Goal: Information Seeking & Learning: Learn about a topic

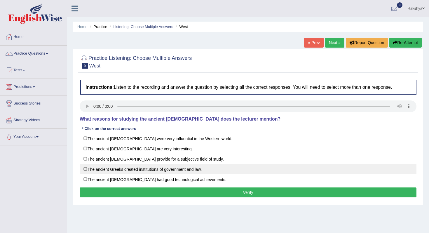
click at [136, 170] on label "The ancient Greeks created institutions of government and law." at bounding box center [248, 169] width 337 height 11
checkbox input "true"
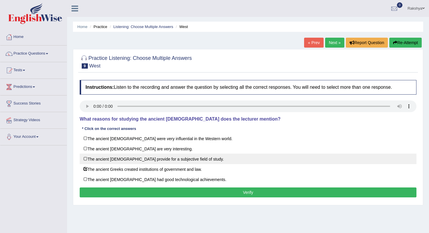
click at [146, 162] on label "The ancient [DEMOGRAPHIC_DATA] provide for a subjective field of study." at bounding box center [248, 158] width 337 height 11
checkbox input "true"
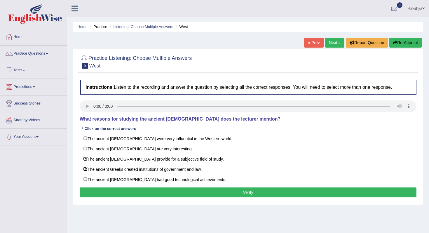
click at [165, 193] on button "Verify" at bounding box center [248, 192] width 337 height 10
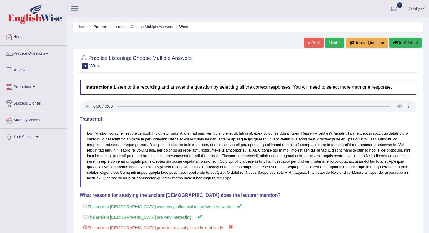
click at [191, 176] on div "Saving your answer..." at bounding box center [214, 116] width 429 height 233
click at [397, 39] on button "Re-Attempt" at bounding box center [405, 43] width 32 height 10
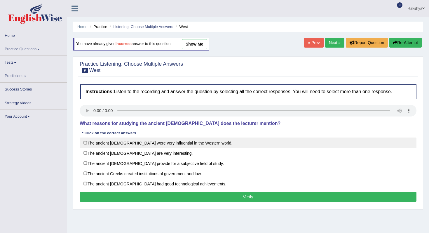
click at [131, 144] on label "The ancient [DEMOGRAPHIC_DATA] were very influential in the Western world." at bounding box center [248, 142] width 337 height 11
click at [91, 144] on input "The ancient [DEMOGRAPHIC_DATA] were very influential in the Western world." at bounding box center [90, 143] width 4 height 4
checkbox input "true"
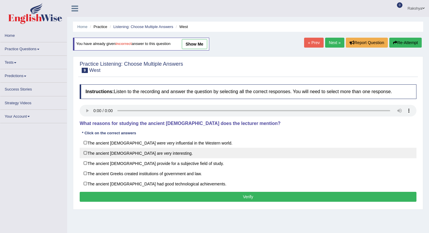
click at [131, 153] on label "The ancient Greeks are very interesting." at bounding box center [248, 153] width 337 height 11
checkbox input "true"
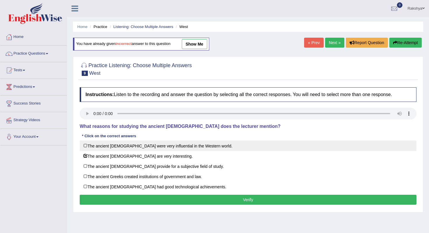
click at [130, 145] on label "The ancient Greeks were very influential in the Western world." at bounding box center [248, 145] width 337 height 11
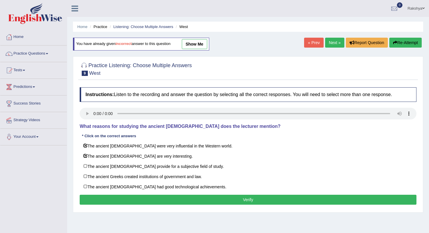
click at [141, 196] on button "Verify" at bounding box center [248, 200] width 337 height 10
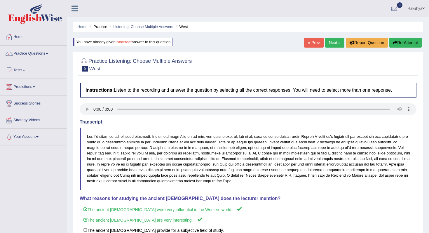
click at [194, 132] on blockquote at bounding box center [248, 159] width 337 height 62
click at [331, 46] on link "Next »" at bounding box center [334, 43] width 19 height 10
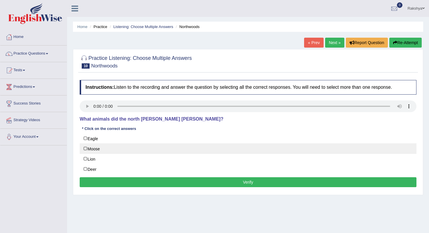
click at [100, 148] on label "Moose" at bounding box center [248, 148] width 337 height 11
checkbox input "true"
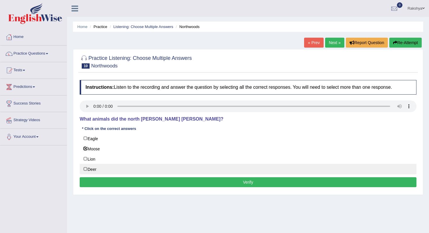
click at [97, 169] on label "Deer" at bounding box center [248, 169] width 337 height 11
checkbox input "true"
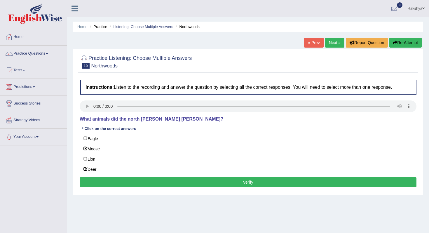
click at [89, 183] on button "Verify" at bounding box center [248, 182] width 337 height 10
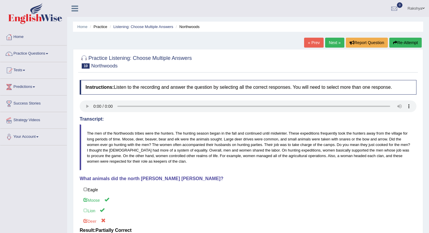
click at [416, 42] on button "Re-Attempt" at bounding box center [405, 43] width 32 height 10
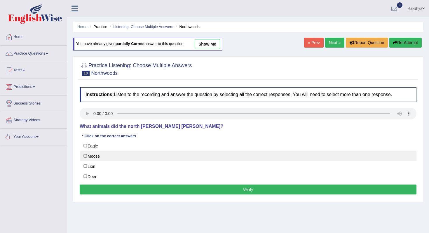
click at [94, 154] on label "Moose" at bounding box center [248, 156] width 337 height 11
checkbox input "true"
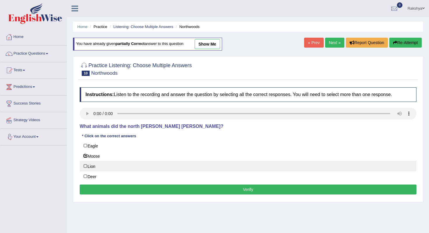
click at [94, 163] on label "Lion" at bounding box center [248, 166] width 337 height 11
checkbox input "true"
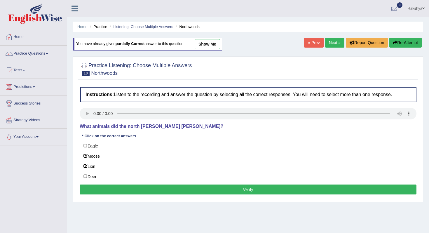
click at [98, 187] on button "Verify" at bounding box center [248, 189] width 337 height 10
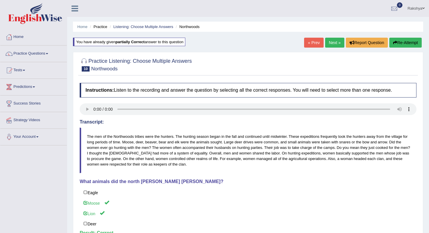
click at [195, 168] on div "Saving your answer..." at bounding box center [214, 116] width 429 height 233
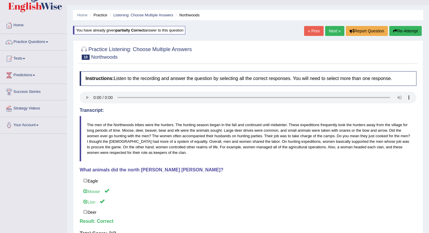
click at [335, 32] on link "Next »" at bounding box center [334, 31] width 19 height 10
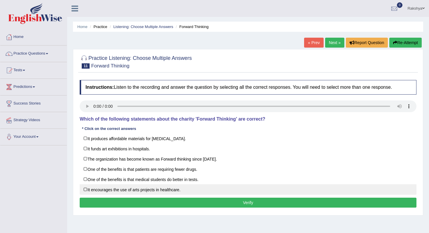
click at [107, 187] on label "It encourages the use of arts projects in healthcare." at bounding box center [248, 189] width 337 height 11
checkbox input "true"
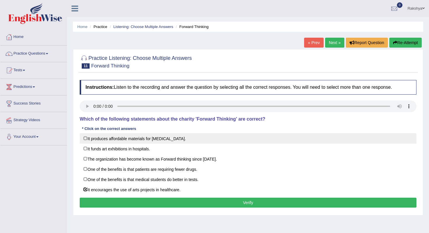
click at [142, 137] on label "It produces affordable materials for [MEDICAL_DATA]." at bounding box center [248, 138] width 337 height 11
checkbox input "true"
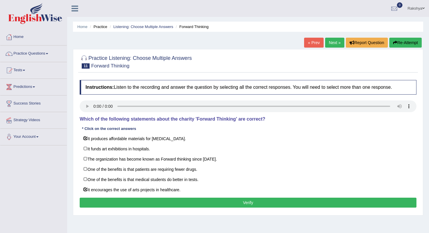
click at [145, 200] on button "Verify" at bounding box center [248, 203] width 337 height 10
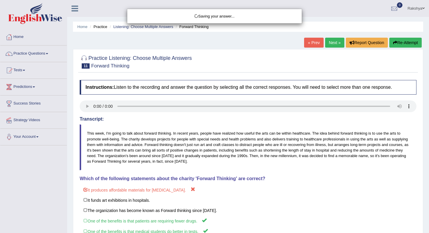
click at [192, 184] on div "Saving your answer..." at bounding box center [214, 116] width 429 height 233
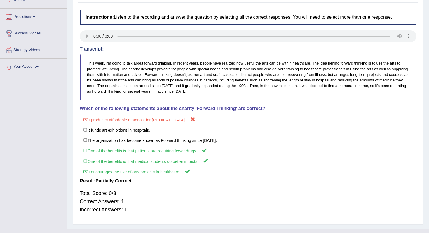
scroll to position [58, 0]
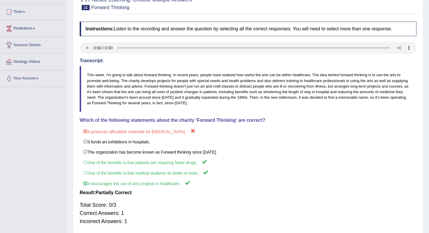
click at [344, 63] on h4 "Transcript:" at bounding box center [248, 60] width 337 height 5
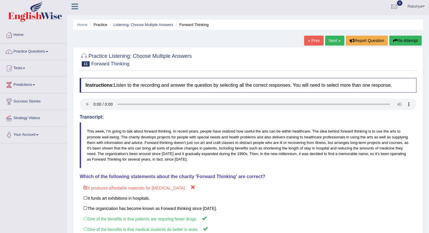
scroll to position [0, 0]
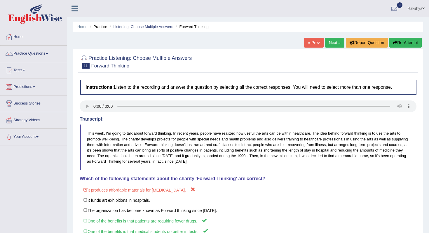
click at [406, 38] on button "Re-Attempt" at bounding box center [405, 43] width 32 height 10
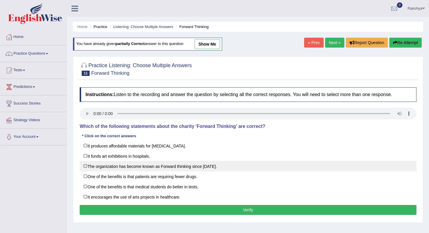
click at [140, 168] on label "The organization has become known as Forward thinking since [DATE]." at bounding box center [248, 166] width 337 height 11
checkbox input "true"
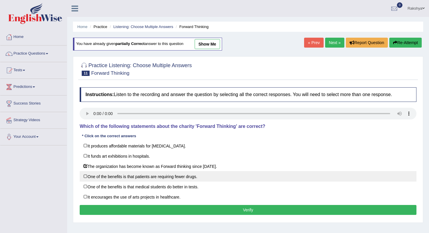
click at [140, 177] on label "One of the benefits is that patients are requiring fewer drugs." at bounding box center [248, 176] width 337 height 11
checkbox input "true"
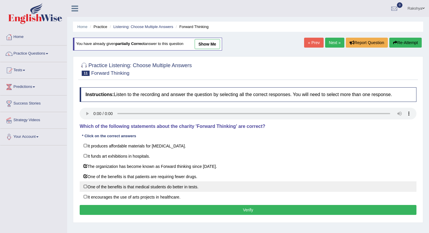
click at [140, 186] on label "One of the benefits is that medical students do better in tests." at bounding box center [248, 186] width 337 height 11
checkbox input "true"
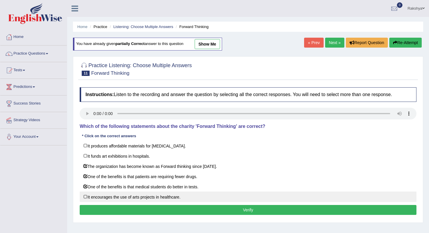
click at [140, 193] on label "It encourages the use of arts projects in healthcare." at bounding box center [248, 196] width 337 height 11
checkbox input "true"
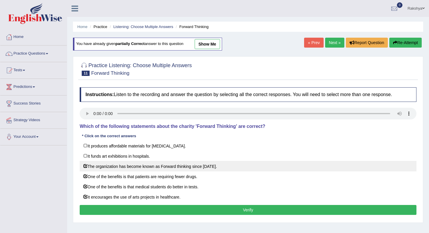
click at [169, 170] on label "The organization has become known as Forward thinking since 1986." at bounding box center [248, 166] width 337 height 11
checkbox input "false"
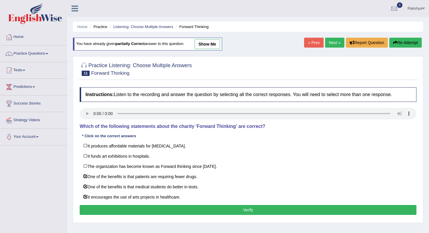
click at [171, 211] on button "Verify" at bounding box center [248, 210] width 337 height 10
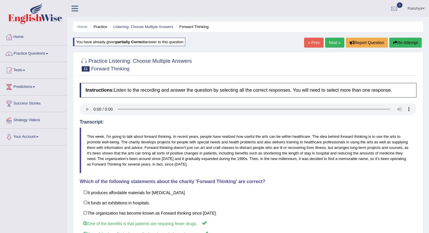
click at [328, 43] on link "Next »" at bounding box center [334, 43] width 19 height 10
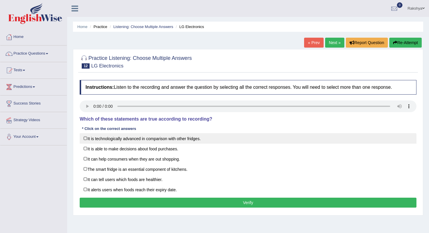
click at [100, 139] on label "It is technologically advanced in comparison with other fridges." at bounding box center [248, 138] width 337 height 11
checkbox input "true"
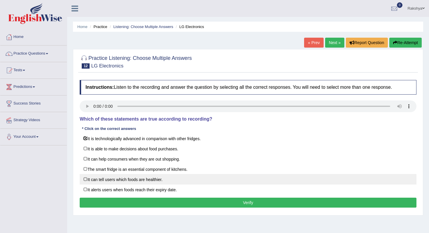
click at [97, 177] on label "It can tell users which foods are healthier." at bounding box center [248, 179] width 337 height 11
checkbox input "true"
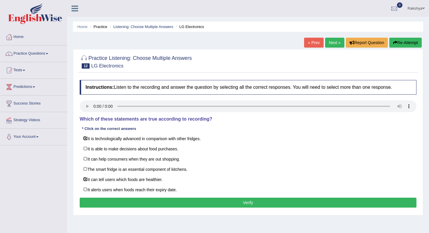
click at [99, 196] on div "Instructions: Listen to the recording and answer the question by selecting all …" at bounding box center [248, 144] width 340 height 135
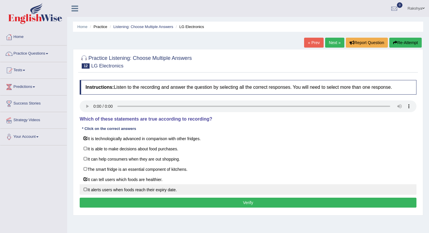
click at [100, 189] on label "It alerts users when foods reach their expiry date." at bounding box center [248, 189] width 337 height 11
checkbox input "true"
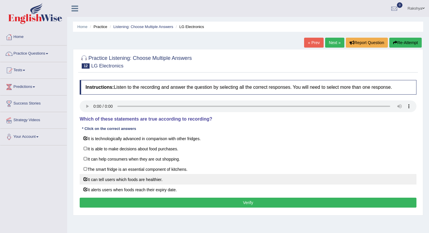
click at [109, 181] on label "It can tell users which foods are healthier." at bounding box center [248, 179] width 337 height 11
checkbox input "false"
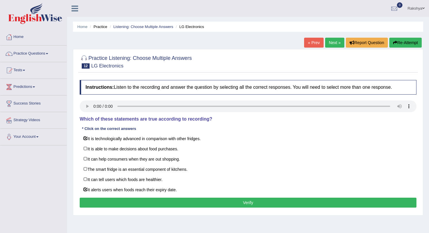
click at [133, 198] on button "Verify" at bounding box center [248, 203] width 337 height 10
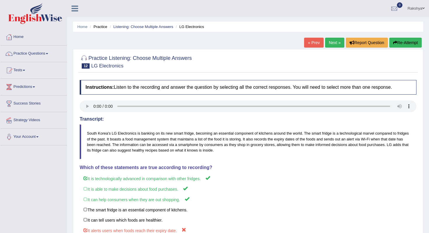
click at [237, 200] on body "Toggle navigation Home Practice Questions Speaking Practice Read Aloud Repeat S…" at bounding box center [214, 116] width 429 height 233
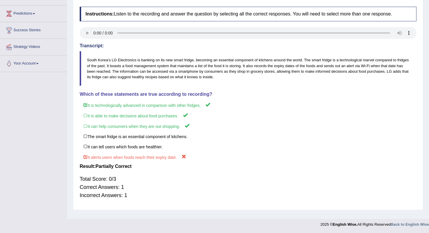
scroll to position [74, 0]
click at [389, 96] on h4 "Which of these statements are true according to recording?" at bounding box center [248, 93] width 337 height 5
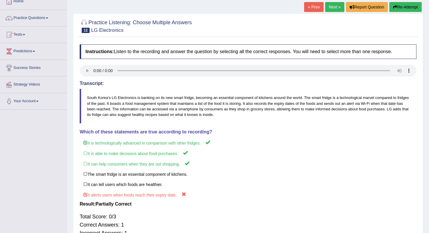
scroll to position [15, 0]
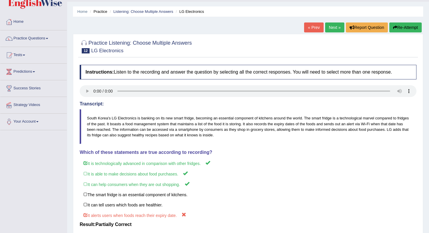
click at [409, 27] on button "Re-Attempt" at bounding box center [405, 27] width 32 height 10
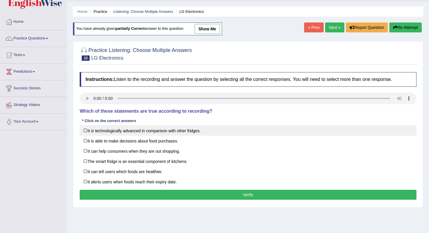
click at [110, 132] on label "It is technologically advanced in comparison with other fridges." at bounding box center [248, 130] width 337 height 11
checkbox input "true"
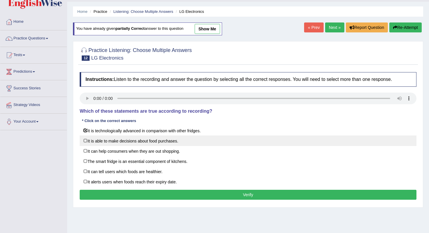
click at [110, 144] on label "It is able to make decisions about food purchases." at bounding box center [248, 140] width 337 height 11
checkbox input "true"
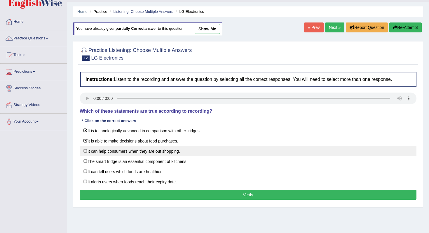
click at [109, 149] on label "It can help consumers when they are out shopping." at bounding box center [248, 151] width 337 height 11
checkbox input "true"
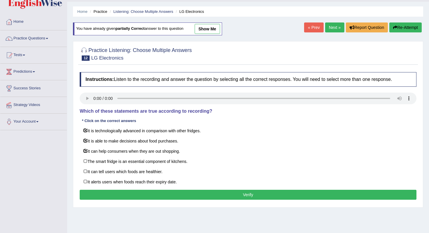
click at [125, 191] on button "Verify" at bounding box center [248, 195] width 337 height 10
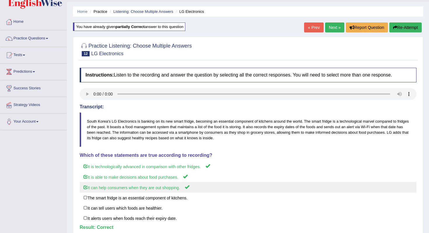
click at [232, 185] on label "It can help consumers when they are out shopping." at bounding box center [248, 187] width 337 height 11
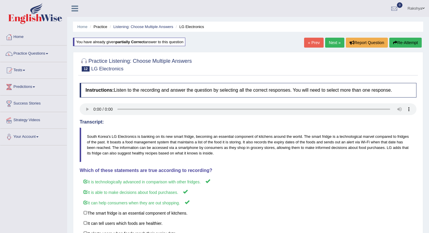
click at [331, 41] on link "Next »" at bounding box center [334, 43] width 19 height 10
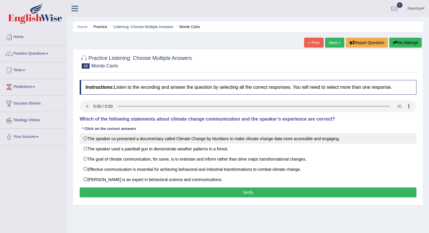
click at [140, 137] on label "The speaker co-presented a documentary called Climate Change by Numbers to make…" at bounding box center [248, 138] width 337 height 11
checkbox input "true"
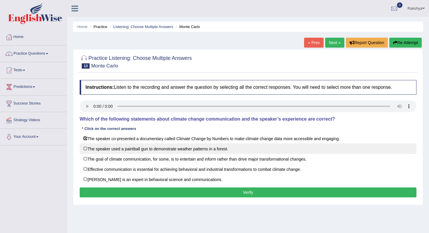
click at [132, 151] on label "The speaker used a paintball gun to demonstrate weather patterns in a forest." at bounding box center [248, 148] width 337 height 11
checkbox input "true"
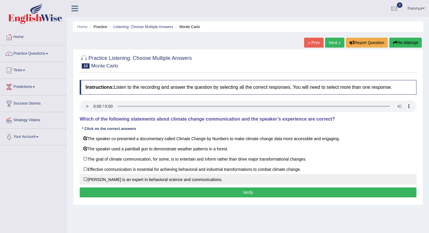
click at [136, 183] on label "Dr. Emily Shuckburgh is an expert in behavioral science and communications." at bounding box center [248, 179] width 337 height 11
click at [132, 180] on label "Dr. Emily Shuckburgh is an expert in behavioral science and communications." at bounding box center [248, 179] width 337 height 11
checkbox input "false"
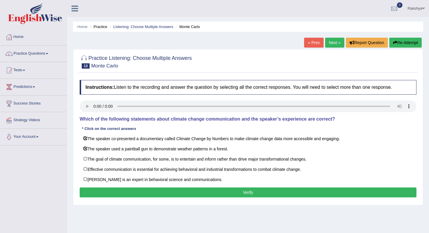
click at [130, 190] on button "Verify" at bounding box center [248, 192] width 337 height 10
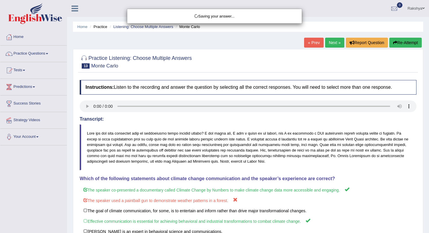
click at [204, 159] on div "Saving your answer..." at bounding box center [214, 116] width 429 height 233
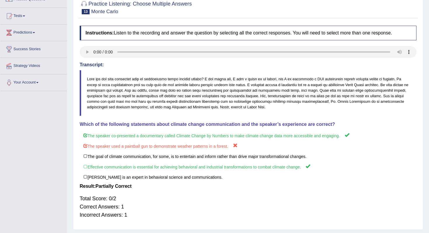
scroll to position [58, 0]
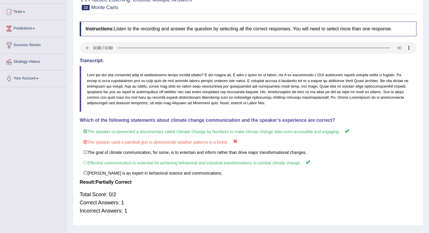
click at [242, 98] on blockquote at bounding box center [248, 89] width 337 height 46
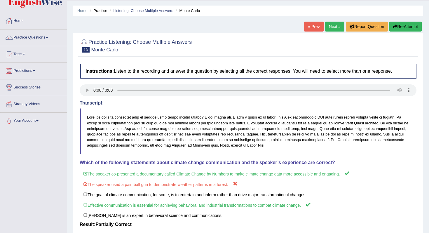
scroll to position [0, 0]
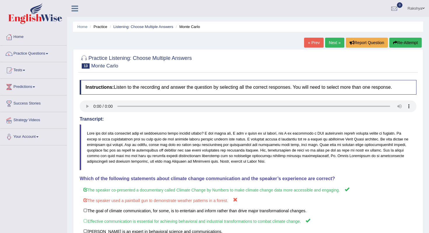
click at [394, 43] on icon "button" at bounding box center [395, 43] width 4 height 4
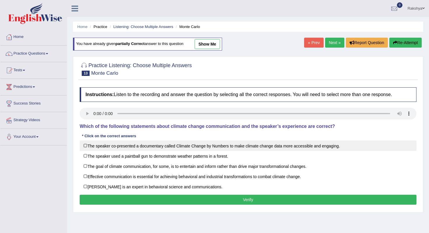
click at [187, 149] on label "The speaker co-presented a documentary called Climate Change by Numbers to make…" at bounding box center [248, 145] width 337 height 11
checkbox input "true"
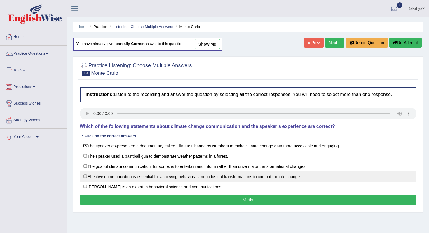
click at [176, 179] on label "Effective communication is essential for achieving behavioral and industrial tr…" at bounding box center [248, 176] width 337 height 11
checkbox input "true"
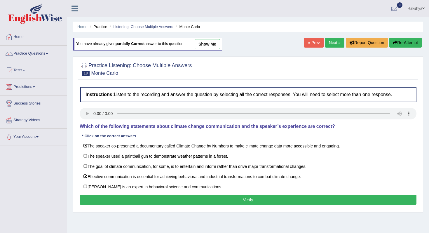
click at [174, 200] on button "Verify" at bounding box center [248, 200] width 337 height 10
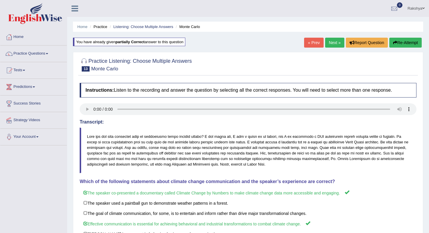
click at [332, 42] on link "Next »" at bounding box center [334, 43] width 19 height 10
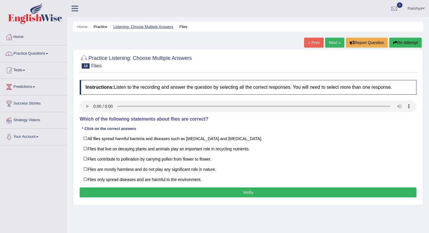
click at [144, 28] on link "Listening: Choose Multiple Answers" at bounding box center [143, 27] width 60 height 4
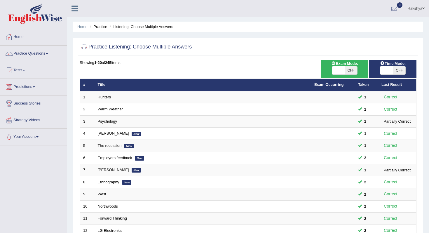
click at [268, 20] on div "Home Practice Listening: Choose Multiple Answers Practice Listening: Choose Mul…" at bounding box center [248, 186] width 362 height 372
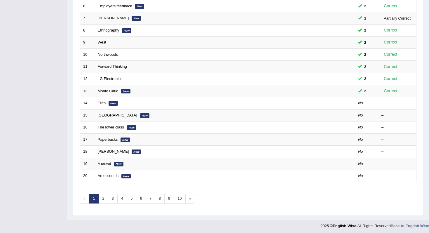
scroll to position [153, 0]
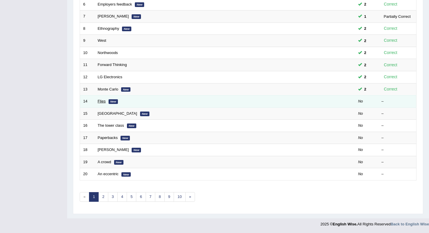
click at [101, 102] on link "Flies" at bounding box center [102, 101] width 8 height 4
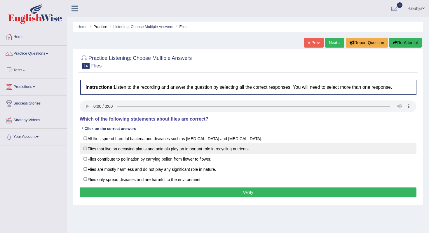
click at [164, 151] on label "Flies that live on decaying plants and animals play an important role in recycl…" at bounding box center [248, 148] width 337 height 11
checkbox input "true"
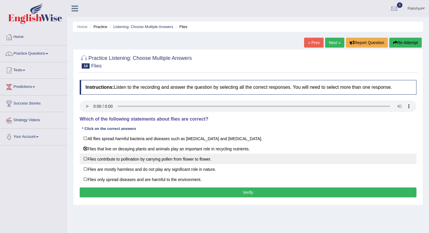
click at [185, 160] on label "Flies contribute to pollination by carrying pollen from flower to flower." at bounding box center [248, 158] width 337 height 11
checkbox input "true"
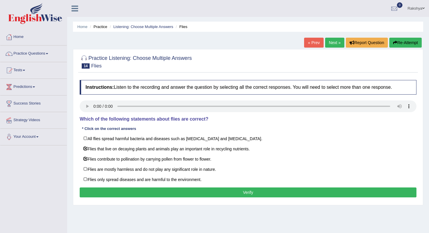
click at [173, 191] on button "Verify" at bounding box center [248, 192] width 337 height 10
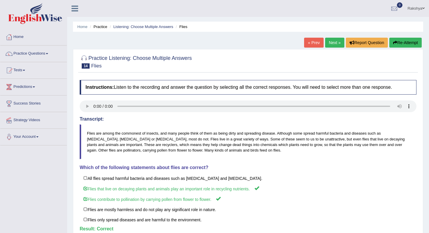
click at [329, 45] on link "Next »" at bounding box center [334, 43] width 19 height 10
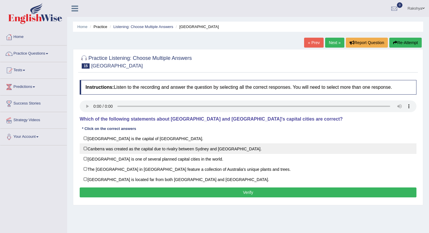
click at [104, 149] on label "Canberra was created as the capital due to rivalry between Sydney and [GEOGRAPH…" at bounding box center [248, 148] width 337 height 11
checkbox input "true"
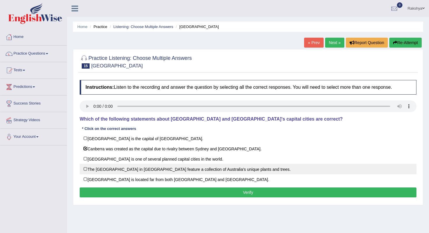
click at [183, 168] on label "The National Botanic Gardens in Canberra feature a collection of Australia’s un…" at bounding box center [248, 169] width 337 height 11
checkbox input "true"
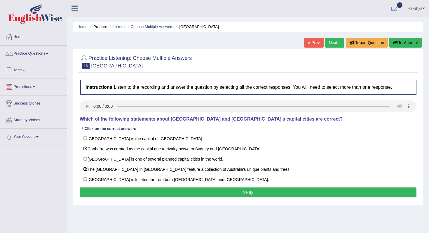
click at [178, 192] on button "Verify" at bounding box center [248, 192] width 337 height 10
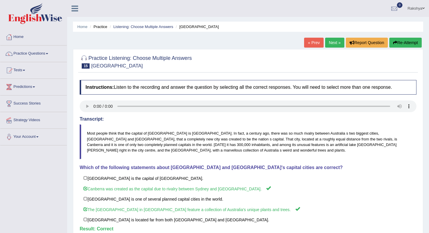
click at [333, 45] on link "Next »" at bounding box center [334, 43] width 19 height 10
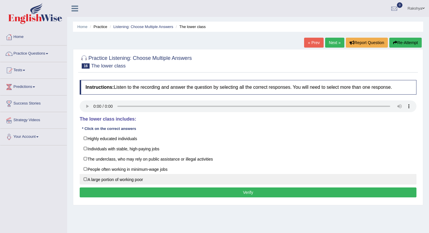
click at [113, 174] on label "A large portion of working poor" at bounding box center [248, 179] width 337 height 11
checkbox input "true"
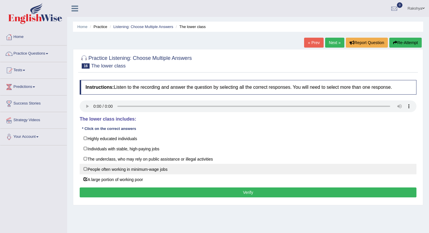
click at [114, 169] on label "People often working in minimum-wage jobs" at bounding box center [248, 169] width 337 height 11
checkbox input "true"
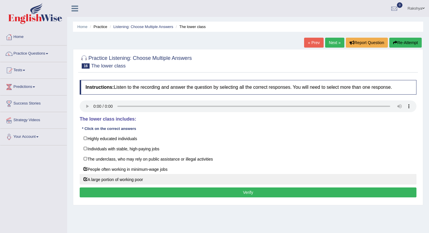
click at [113, 179] on label "A large portion of working poor" at bounding box center [248, 179] width 337 height 11
checkbox input "false"
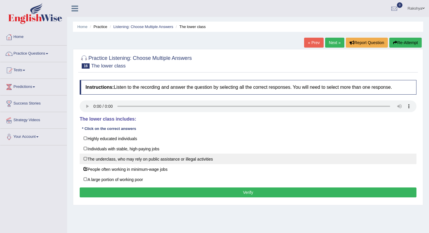
click at [228, 161] on label "The underclass, who may rely on public assistance or illegal activities" at bounding box center [248, 158] width 337 height 11
checkbox input "true"
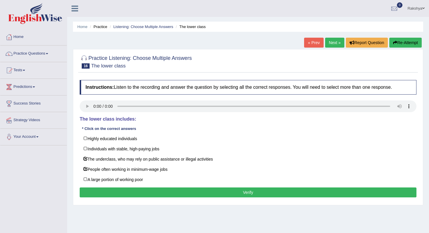
click at [218, 193] on button "Verify" at bounding box center [248, 192] width 337 height 10
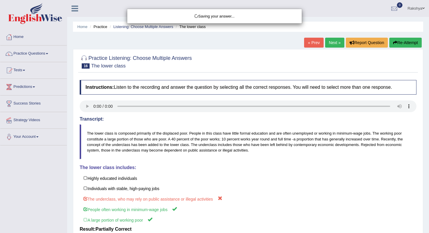
click at [233, 183] on div "Saving your answer..." at bounding box center [214, 116] width 429 height 233
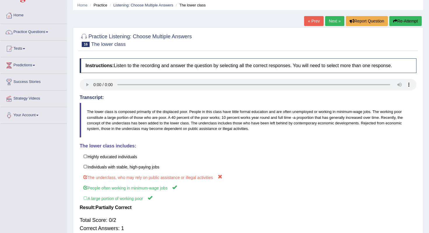
scroll to position [23, 0]
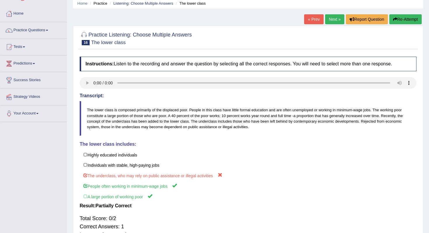
click at [408, 17] on button "Re-Attempt" at bounding box center [405, 19] width 32 height 10
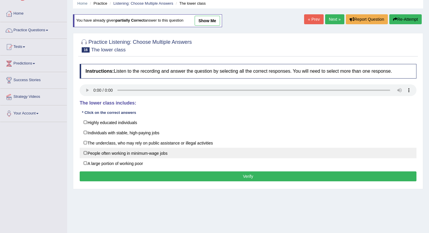
click at [148, 154] on label "People often working in minimum-wage jobs" at bounding box center [248, 153] width 337 height 11
checkbox input "true"
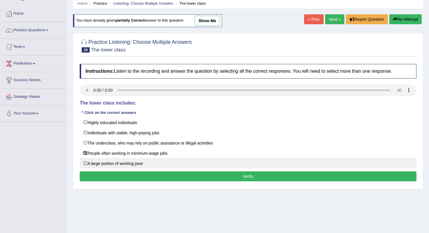
click at [146, 161] on label "A large portion of working poor" at bounding box center [248, 163] width 337 height 11
checkbox input "true"
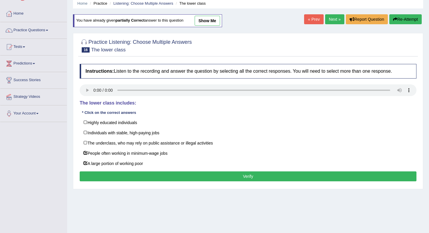
click at [146, 174] on button "Verify" at bounding box center [248, 176] width 337 height 10
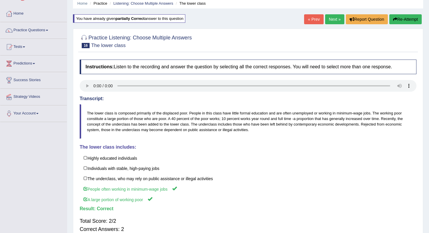
click at [326, 18] on link "Next »" at bounding box center [334, 19] width 19 height 10
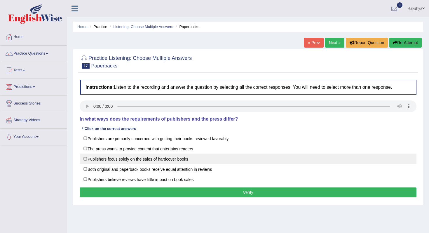
click at [177, 157] on label "Publishers focus solely on the sales of hardcover books" at bounding box center [248, 158] width 337 height 11
checkbox input "true"
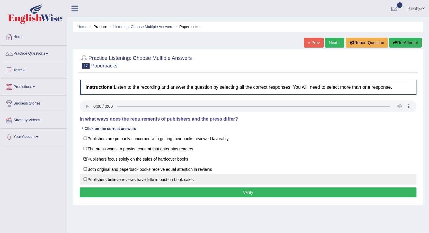
click at [188, 178] on label "Publishers believe reviews have little impact on book sales" at bounding box center [248, 179] width 337 height 11
checkbox input "true"
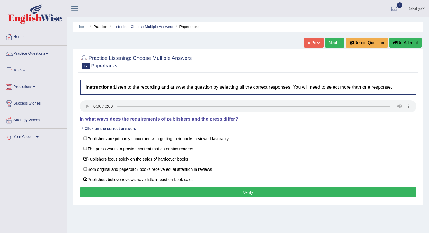
click at [194, 193] on button "Verify" at bounding box center [248, 192] width 337 height 10
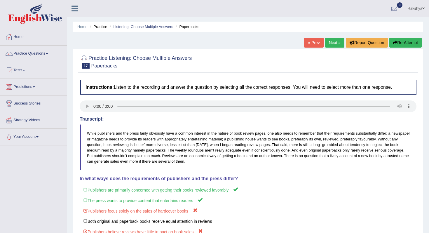
click at [262, 194] on body "Toggle navigation Home Practice Questions Speaking Practice Read Aloud Repeat S…" at bounding box center [214, 116] width 429 height 233
click at [397, 42] on button "Re-Attempt" at bounding box center [405, 43] width 32 height 10
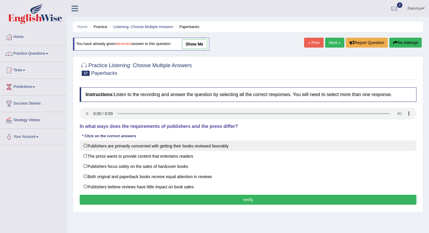
click at [147, 146] on label "Publishers are primarily concerned with getting their books reviewed favorably" at bounding box center [248, 145] width 337 height 11
checkbox input "true"
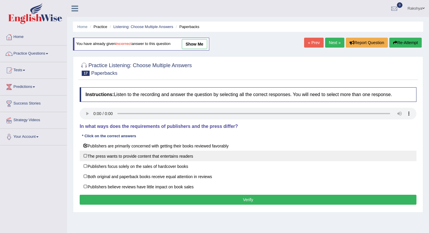
click at [145, 154] on label "The press wants to provide content that entertains readers" at bounding box center [248, 156] width 337 height 11
checkbox input "true"
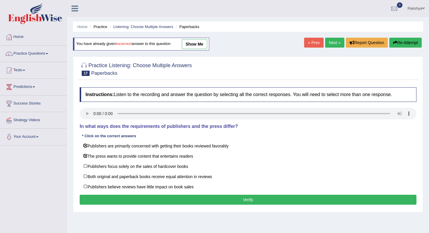
click at [139, 203] on button "Verify" at bounding box center [248, 200] width 337 height 10
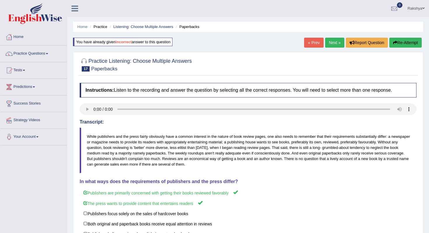
click at [330, 38] on link "Next »" at bounding box center [334, 43] width 19 height 10
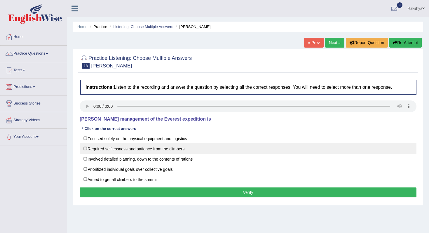
click at [130, 151] on label "Required selflessness and patience from the climbers" at bounding box center [248, 148] width 337 height 11
checkbox input "true"
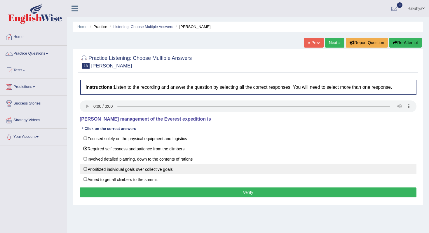
click at [139, 172] on label "Prioritized individual goals over collective goals" at bounding box center [248, 169] width 337 height 11
checkbox input "true"
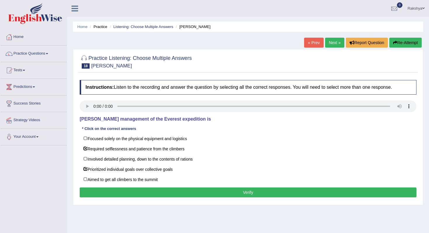
click at [140, 188] on button "Verify" at bounding box center [248, 192] width 337 height 10
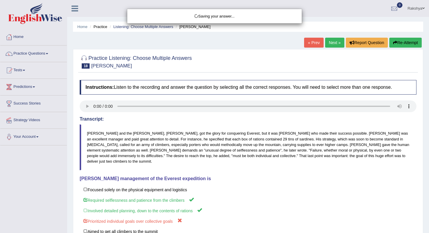
click at [241, 179] on div "Saving your answer..." at bounding box center [214, 116] width 429 height 233
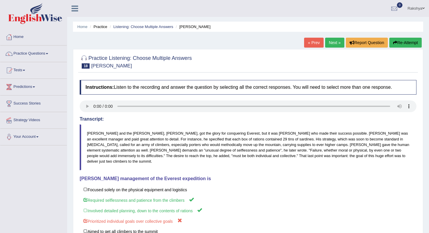
click at [398, 41] on button "Re-Attempt" at bounding box center [405, 43] width 32 height 10
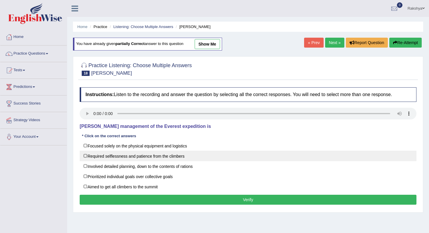
click at [113, 159] on label "Required selflessness and patience from the climbers" at bounding box center [248, 156] width 337 height 11
checkbox input "true"
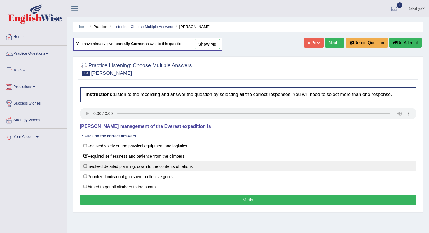
click at [113, 164] on label "Involved detailed planning, down to the contents of rations" at bounding box center [248, 166] width 337 height 11
checkbox input "true"
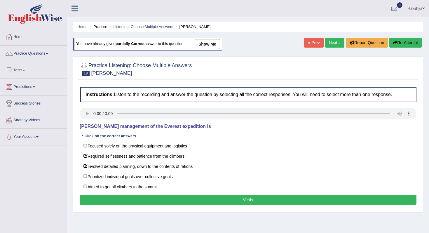
click at [110, 199] on button "Verify" at bounding box center [248, 200] width 337 height 10
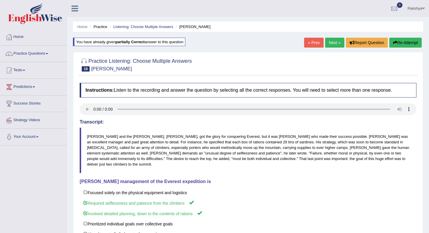
click at [332, 41] on link "Next »" at bounding box center [334, 43] width 19 height 10
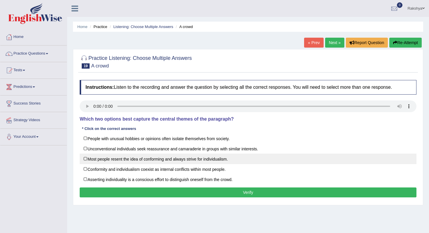
click at [113, 157] on label "Most people resent the idea of conforming and always strive for individualism." at bounding box center [248, 158] width 337 height 11
checkbox input "true"
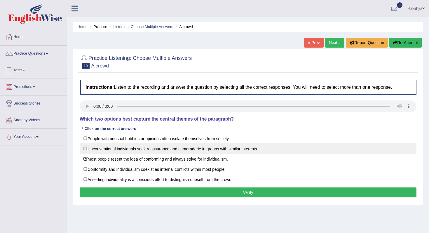
click at [235, 150] on label "Unconventional individuals seek reassurance and camaraderie in groups with simi…" at bounding box center [248, 148] width 337 height 11
checkbox input "true"
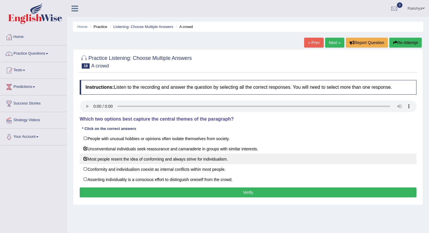
click at [214, 156] on label "Most people resent the idea of conforming and always strive for individualism." at bounding box center [248, 158] width 337 height 11
click at [214, 159] on label "Most people resent the idea of conforming and always strive for individualism." at bounding box center [248, 158] width 337 height 11
checkbox input "true"
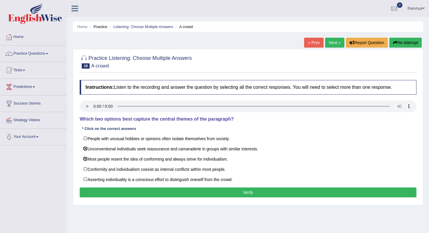
click at [197, 189] on button "Verify" at bounding box center [248, 192] width 337 height 10
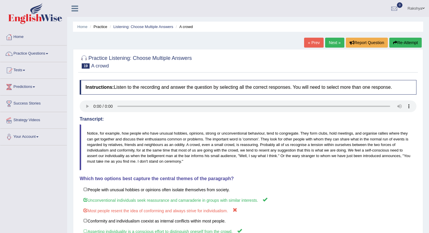
click at [317, 170] on body "Toggle navigation Home Practice Questions Speaking Practice Read Aloud Repeat S…" at bounding box center [214, 116] width 429 height 233
click at [401, 43] on button "Re-Attempt" at bounding box center [405, 43] width 32 height 10
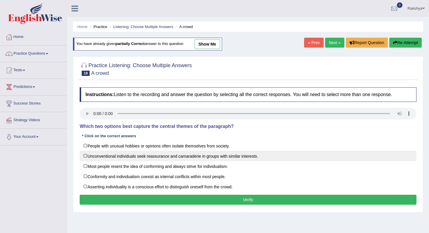
click at [170, 157] on label "Unconventional individuals seek reassurance and camaraderie in groups with simi…" at bounding box center [248, 156] width 337 height 11
checkbox input "true"
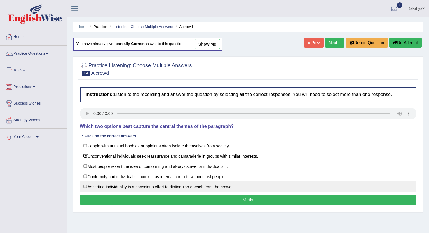
click at [161, 185] on label "Asserting individuality is a conscious effort to distinguish oneself from the c…" at bounding box center [248, 186] width 337 height 11
checkbox input "true"
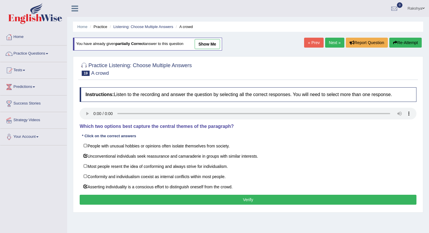
click at [161, 193] on div "Instructions: Listen to the recording and answer the question by selecting all …" at bounding box center [248, 146] width 340 height 125
click at [161, 198] on button "Verify" at bounding box center [248, 200] width 337 height 10
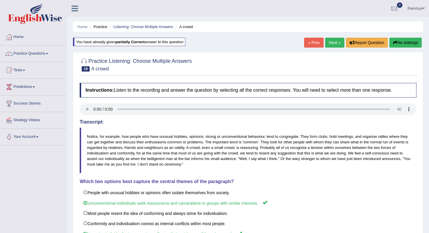
click at [329, 44] on link "Next »" at bounding box center [334, 43] width 19 height 10
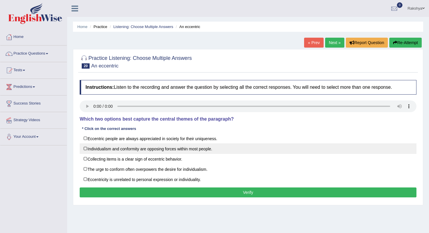
click at [128, 153] on label "Individualism and conformity are opposing forces within most people." at bounding box center [248, 148] width 337 height 11
checkbox input "true"
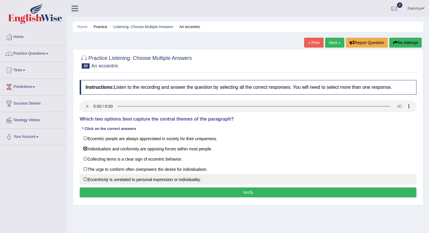
click at [166, 181] on label "Eccentricity is unrelated to personal expression or individuality." at bounding box center [248, 179] width 337 height 11
checkbox input "true"
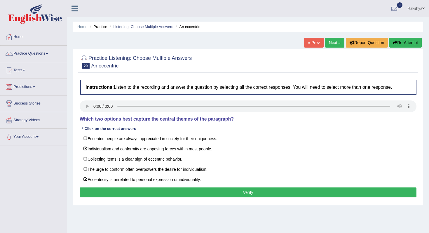
click at [165, 193] on button "Verify" at bounding box center [248, 192] width 337 height 10
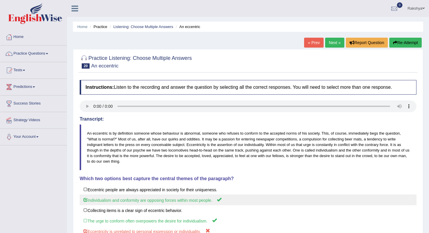
click at [246, 198] on label "Individualism and conformity are opposing forces within most people." at bounding box center [248, 199] width 337 height 11
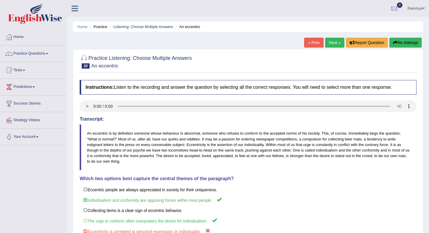
click at [428, 44] on div "Home Practice Listening: Choose Multiple Answers An eccentric « Prev Next » Rep…" at bounding box center [248, 146] width 362 height 292
click at [413, 47] on button "Re-Attempt" at bounding box center [405, 43] width 32 height 10
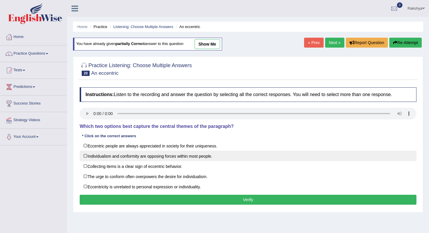
click at [151, 154] on label "Individualism and conformity are opposing forces within most people." at bounding box center [248, 156] width 337 height 11
checkbox input "true"
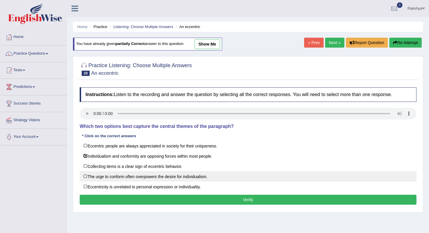
click at [145, 180] on label "The urge to conform often overpowers the desire for individualism." at bounding box center [248, 176] width 337 height 11
checkbox input "true"
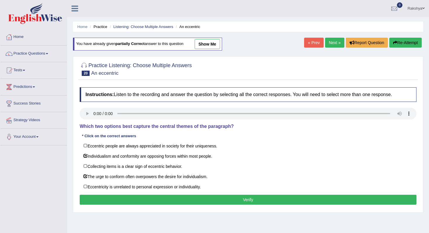
click at [162, 199] on button "Verify" at bounding box center [248, 200] width 337 height 10
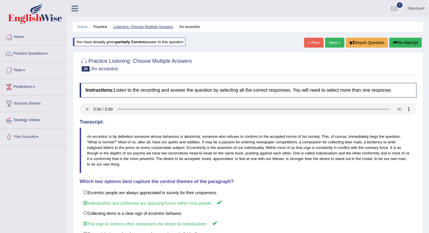
click at [149, 26] on link "Listening: Choose Multiple Answers" at bounding box center [143, 27] width 60 height 4
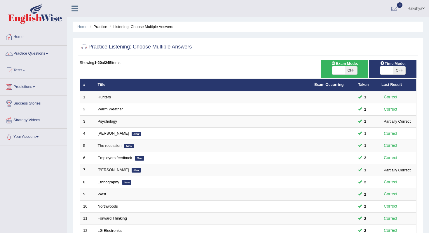
click at [382, 35] on div "Home Practice Listening: Choose Multiple Answers Practice Listening: Choose Mul…" at bounding box center [248, 186] width 362 height 372
click at [20, 49] on link "Practice Questions" at bounding box center [33, 53] width 67 height 15
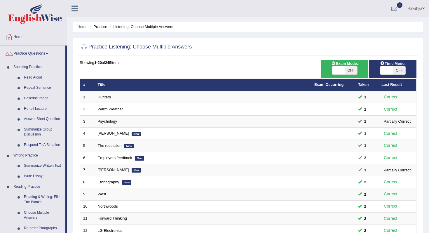
click at [68, 88] on div "Home Practice Listening: Choose Multiple Answers Practice Listening: Choose Mul…" at bounding box center [248, 186] width 362 height 372
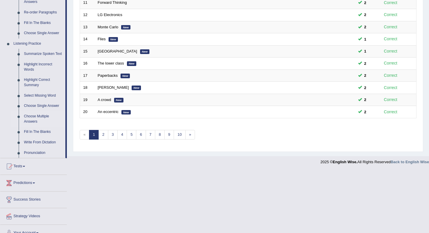
scroll to position [222, 0]
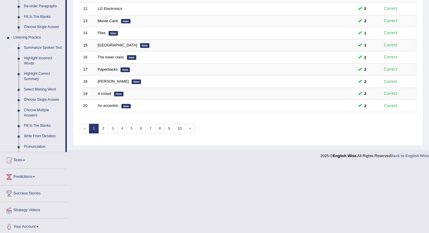
click at [34, 52] on link "Summarize Spoken Text" at bounding box center [43, 48] width 44 height 11
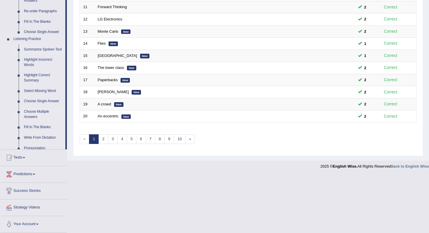
scroll to position [153, 0]
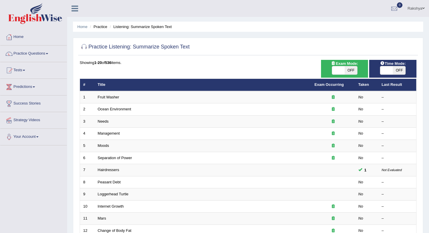
click at [222, 49] on div at bounding box center [248, 47] width 337 height 12
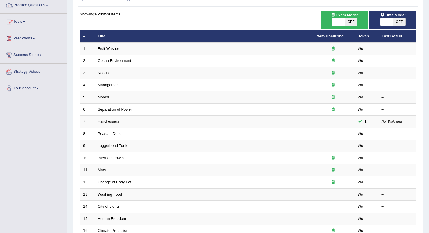
scroll to position [23, 0]
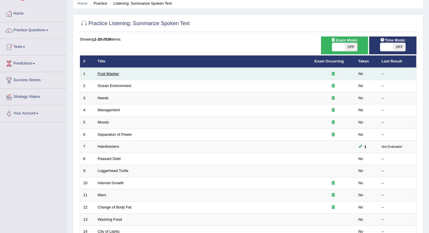
click at [111, 74] on link "Fruit Washer" at bounding box center [109, 73] width 22 height 4
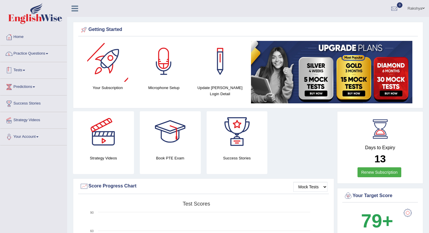
click at [36, 51] on link "Practice Questions" at bounding box center [33, 53] width 67 height 15
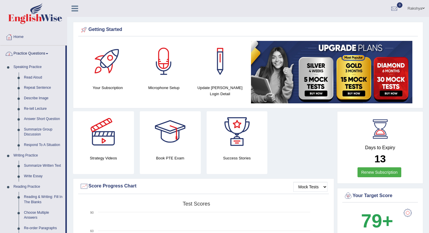
click at [71, 116] on div "Strategy Videos" at bounding box center [103, 142] width 67 height 63
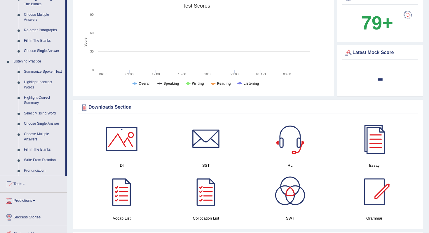
scroll to position [198, 0]
click at [35, 68] on link "Summarize Spoken Text" at bounding box center [43, 71] width 44 height 11
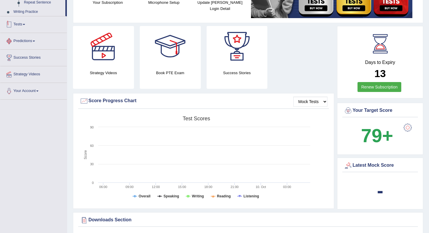
scroll to position [205, 0]
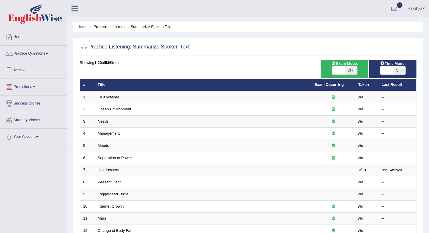
click at [254, 53] on div "Practice Listening: Summarize Spoken Text" at bounding box center [248, 48] width 340 height 15
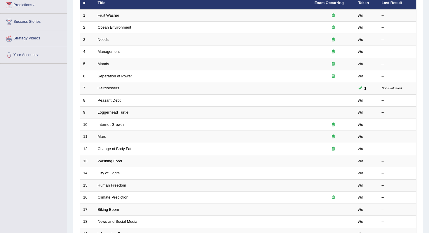
scroll to position [93, 0]
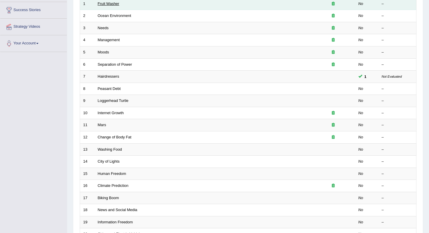
click at [118, 5] on link "Fruit Washer" at bounding box center [109, 3] width 22 height 4
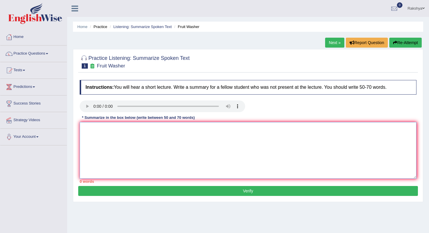
click at [119, 140] on textarea at bounding box center [248, 150] width 337 height 57
click at [141, 129] on textarea "The speaker provided a comphrehensive overview of" at bounding box center [248, 150] width 337 height 57
click at [191, 132] on textarea "The speaker provided a comprehensive overview of" at bounding box center [248, 150] width 337 height 57
click at [244, 145] on textarea "The speaker provided a comprehensive overview of" at bounding box center [248, 150] width 337 height 57
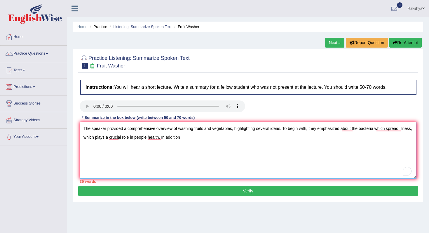
click at [161, 139] on textarea "The speaker provided a comprehensive overview of washing fruits and vegetables,…" at bounding box center [248, 150] width 337 height 57
click at [210, 139] on textarea "The speaker provided a comprehensive overview of washing fruits and vegetables,…" at bounding box center [248, 150] width 337 height 57
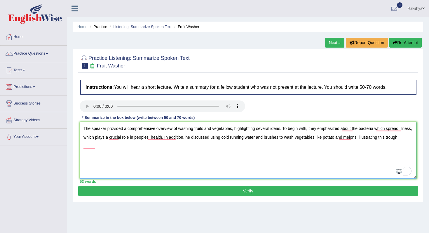
drag, startPoint x: 273, startPoint y: 139, endPoint x: 375, endPoint y: 138, distance: 101.5
click at [375, 138] on textarea "The speaker provided a comprehensive overview of washing fruits and vegetables,…" at bounding box center [248, 150] width 337 height 57
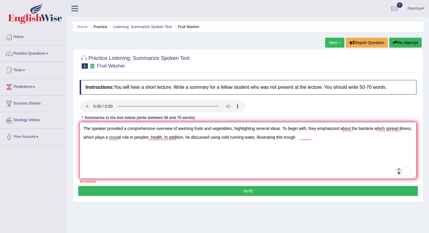
click at [342, 137] on textarea "The speaker provided a comprehensive overview of washing fruits and vegetables,…" at bounding box center [248, 150] width 337 height 57
paste textarea "nd brushes to wash vegetables like potato and melons,"
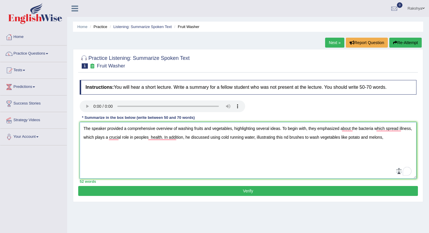
drag, startPoint x: 305, startPoint y: 137, endPoint x: 294, endPoint y: 137, distance: 11.4
click at [294, 137] on textarea "The speaker provided a comprehensive overview of washing fruits and vegetables,…" at bounding box center [248, 150] width 337 height 57
click at [159, 142] on textarea "The speaker provided a comprehensive overview of washing fruits and vegetables,…" at bounding box center [248, 150] width 337 height 57
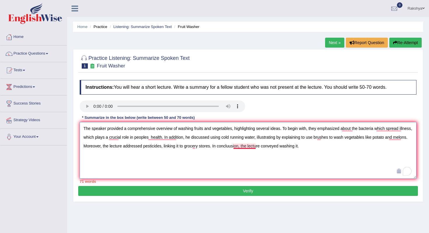
click at [249, 149] on textarea "The speaker provided a comprehensive overview of washing fruits and vegetables,…" at bounding box center [248, 150] width 337 height 57
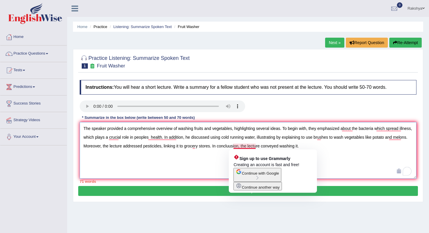
click at [244, 146] on textarea "The speaker provided a comprehensive overview of washing fruits and vegetables,…" at bounding box center [248, 150] width 337 height 57
click at [246, 145] on textarea "The speaker provided a comprehensive overview of washing fruits and vegetables,…" at bounding box center [248, 150] width 337 height 57
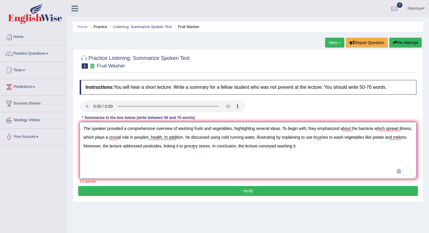
type textarea "The speaker provided a comprehensive overview of washing fruits and vegetables,…"
click at [250, 190] on button "Verify" at bounding box center [248, 191] width 340 height 10
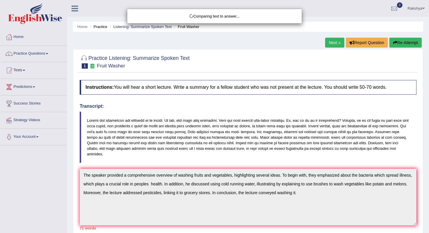
click at [268, 163] on div "Comparing text to answer..." at bounding box center [214, 116] width 429 height 233
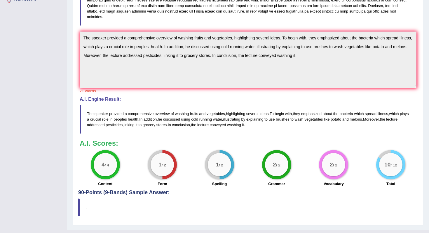
scroll to position [137, 0]
drag, startPoint x: 88, startPoint y: 113, endPoint x: 172, endPoint y: 123, distance: 84.1
click at [172, 123] on blockquote "The speaker provided a comprehensive overview of washing fruits and vegetables …" at bounding box center [248, 119] width 337 height 29
click at [111, 82] on div "Instructions: You will hear a short lecture. Write a summary for a fellow stude…" at bounding box center [248, 65] width 340 height 250
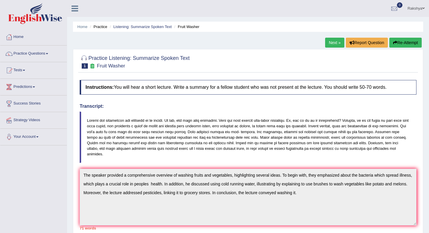
scroll to position [0, 0]
click at [334, 39] on link "Next »" at bounding box center [334, 43] width 19 height 10
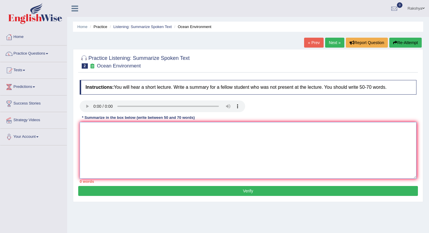
click at [174, 140] on textarea at bounding box center [248, 150] width 337 height 57
paste textarea "The speaker provided a comprehensive overview of washing fruits and vegetables,…"
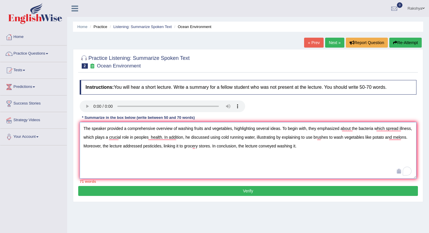
click at [181, 130] on textarea "The speaker provided a comprehensive overview of washing fruits and vegetables,…" at bounding box center [248, 150] width 337 height 57
drag, startPoint x: 180, startPoint y: 130, endPoint x: 233, endPoint y: 126, distance: 53.3
click at [233, 126] on textarea "The speaker provided a comprehensive overview of washing fruits and vegetables,…" at bounding box center [248, 150] width 337 height 57
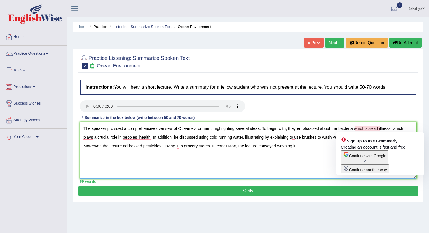
drag, startPoint x: 341, startPoint y: 129, endPoint x: 392, endPoint y: 128, distance: 51.1
click at [392, 128] on textarea "The speaker provided a comprehensive overview of Ocean evironment, highlighting…" at bounding box center [248, 150] width 337 height 57
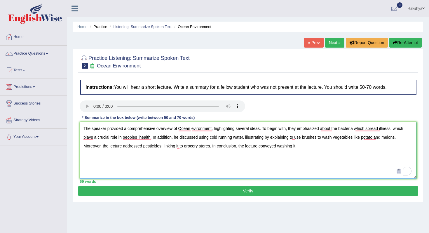
drag, startPoint x: 393, startPoint y: 128, endPoint x: 340, endPoint y: 131, distance: 52.9
click at [340, 131] on textarea "The speaker provided a comprehensive overview of Ocean evironment, highlighting…" at bounding box center [248, 150] width 337 height 57
drag, startPoint x: 109, startPoint y: 138, endPoint x: 137, endPoint y: 137, distance: 28.3
click at [137, 137] on textarea "The speaker provided a comprehensive overview of Ocean evironment, highlighting…" at bounding box center [248, 150] width 337 height 57
drag, startPoint x: 200, startPoint y: 137, endPoint x: 242, endPoint y: 137, distance: 42.6
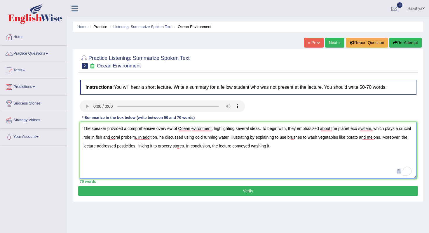
click at [242, 137] on textarea "The speaker provided a comprehensive overview of Ocean evironment, highlighting…" at bounding box center [248, 150] width 337 height 57
drag, startPoint x: 284, startPoint y: 138, endPoint x: 359, endPoint y: 135, distance: 74.5
click at [359, 135] on textarea "The speaker provided a comprehensive overview of Ocean evironment, highlighting…" at bounding box center [248, 150] width 337 height 57
click at [195, 129] on textarea "The speaker provided a comprehensive overview of Ocean evironment, highlighting…" at bounding box center [248, 150] width 337 height 57
click at [303, 138] on textarea "The speaker provided a comprehensive overview of Ocean environment, highlightin…" at bounding box center [248, 150] width 337 height 57
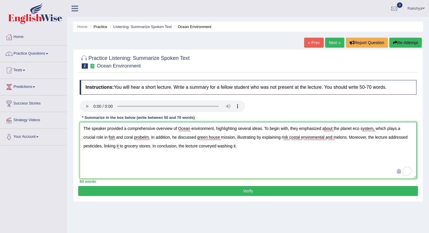
drag, startPoint x: 349, startPoint y: 138, endPoint x: 327, endPoint y: 140, distance: 22.0
click at [327, 140] on textarea "The speaker provided a comprehensive overview of Ocean environment, highlightin…" at bounding box center [248, 150] width 337 height 57
drag, startPoint x: 388, startPoint y: 138, endPoint x: 406, endPoint y: 139, distance: 18.4
click at [407, 140] on textarea "The speaker provided a comprehensive overview of Ocean environment, highlightin…" at bounding box center [248, 150] width 337 height 57
drag, startPoint x: 129, startPoint y: 146, endPoint x: 78, endPoint y: 148, distance: 51.7
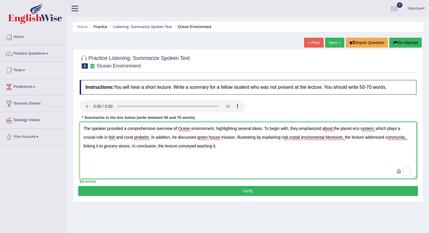
click at [78, 148] on div "Practice Listening: Summarize Spoken Text 2 Ocean Environment Instructions: You…" at bounding box center [248, 125] width 350 height 153
drag, startPoint x: 207, startPoint y: 146, endPoint x: 188, endPoint y: 146, distance: 19.8
click at [188, 147] on textarea "The speaker provided a comprehensive overview of Ocean environment, highlightin…" at bounding box center [248, 150] width 337 height 57
type textarea "The speaker provided a comprehensive overview of Ocean environment, highlightin…"
click at [196, 191] on button "Verify" at bounding box center [248, 191] width 340 height 10
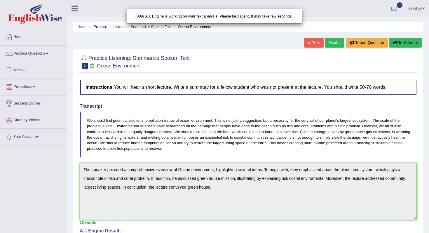
click at [245, 154] on div "Our A.I. Engine is working on your text analysis! Please be patient. It may tak…" at bounding box center [214, 116] width 429 height 233
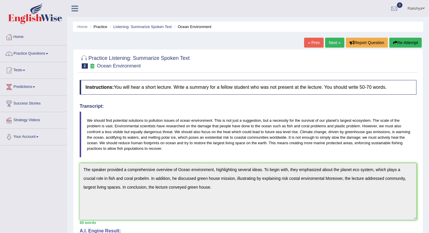
click at [327, 43] on link "Next »" at bounding box center [334, 43] width 19 height 10
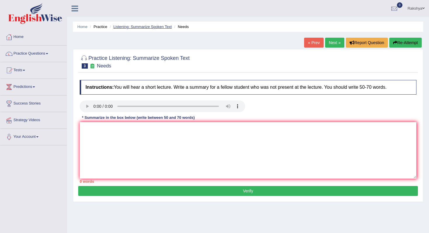
click at [143, 25] on link "Listening: Summarize Spoken Text" at bounding box center [142, 27] width 58 height 4
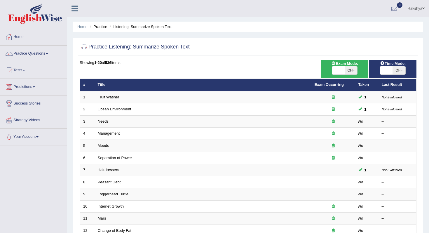
click at [203, 53] on div at bounding box center [248, 47] width 337 height 12
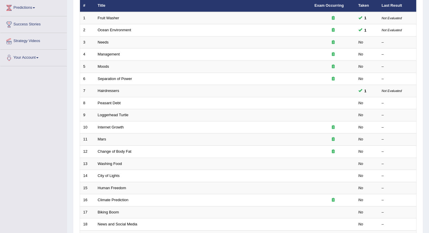
scroll to position [58, 0]
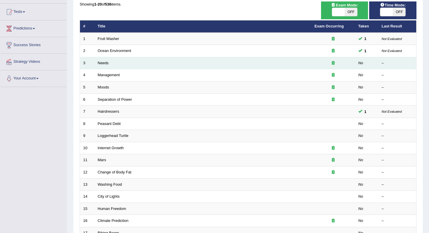
click at [109, 65] on td "Needs" at bounding box center [203, 63] width 217 height 12
click at [106, 65] on link "Needs" at bounding box center [103, 63] width 11 height 4
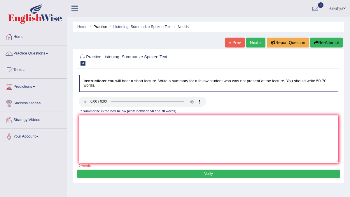
click at [138, 117] on textarea at bounding box center [209, 139] width 260 height 48
paste textarea "The speaker provided a comprehensive overview of human well-being, highlighting…"
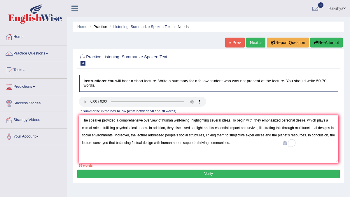
type textarea "The speaker provided a comprehensive overview of human well-being, highlighting…"
click at [190, 173] on button "Verify" at bounding box center [208, 174] width 262 height 8
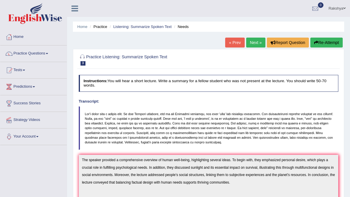
click at [0, 0] on div "Our A.I. Engine is working on your text analysis! Please be patient. It may tak…" at bounding box center [0, 0] width 0 height 0
click at [261, 39] on link "Next »" at bounding box center [255, 43] width 19 height 10
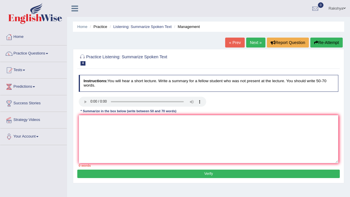
click at [137, 24] on li "Listening: Summarize Spoken Text" at bounding box center [139, 27] width 63 height 6
click at [137, 27] on link "Listening: Summarize Spoken Text" at bounding box center [142, 27] width 58 height 4
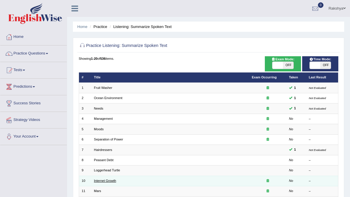
click at [114, 179] on link "Internet Growth" at bounding box center [105, 181] width 22 height 4
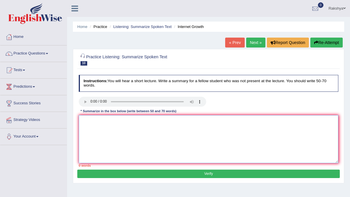
click at [118, 119] on textarea at bounding box center [209, 139] width 260 height 48
paste textarea "The speaker provided a comprehensive overview of nonverbal communication method…"
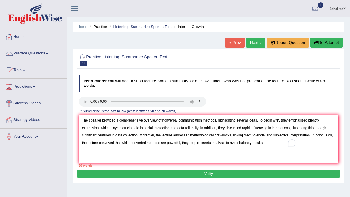
type textarea "The speaker provided a comprehensive overview of nonverbal communication method…"
click at [153, 174] on button "Verify" at bounding box center [208, 174] width 262 height 8
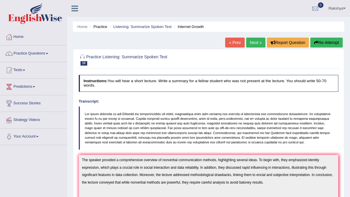
click at [248, 91] on h4 "Instructions: You will hear a short lecture. Write a summary for a fellow stude…" at bounding box center [209, 83] width 260 height 17
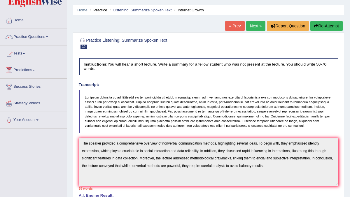
scroll to position [16, 0]
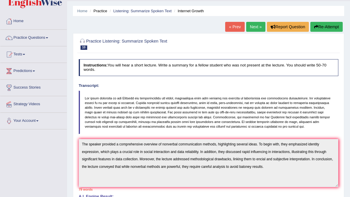
click at [251, 28] on link "Next »" at bounding box center [255, 27] width 19 height 10
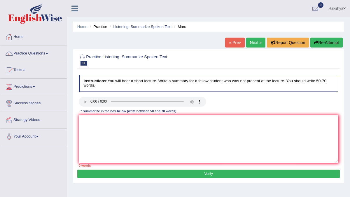
click at [146, 30] on ul "Home Practice Listening: Summarize Spoken Text Mars" at bounding box center [208, 27] width 271 height 10
click at [146, 27] on link "Listening: Summarize Spoken Text" at bounding box center [142, 27] width 58 height 4
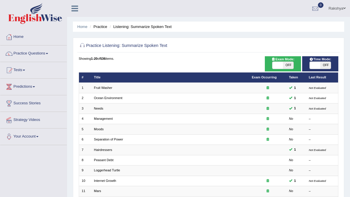
click at [247, 52] on div "Practice Listening: Summarize Spoken Text" at bounding box center [208, 47] width 262 height 12
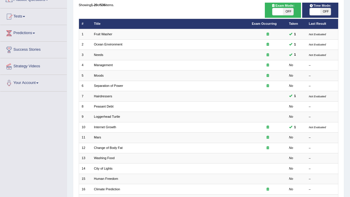
scroll to position [58, 0]
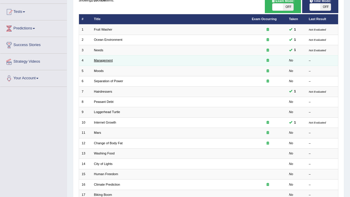
click at [109, 60] on link "Management" at bounding box center [103, 61] width 19 height 4
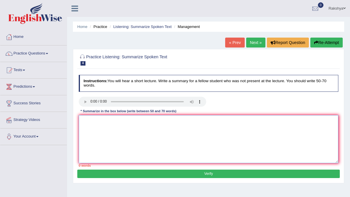
click at [156, 133] on textarea at bounding box center [209, 139] width 260 height 48
paste textarea "The speaker provided a comprehensive overview of nonverbal communication method…"
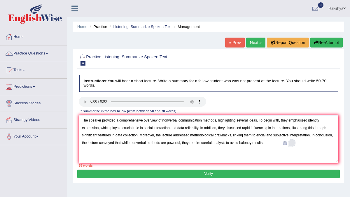
drag, startPoint x: 200, startPoint y: 144, endPoint x: 294, endPoint y: 141, distance: 93.1
click at [294, 141] on div "Instructions: You will hear a short lecture. Write a summary for a fellow stude…" at bounding box center [208, 121] width 262 height 97
type textarea "The speaker provided a comprehensive overview of nonverbal communication method…"
click at [202, 173] on button "Verify" at bounding box center [208, 174] width 262 height 8
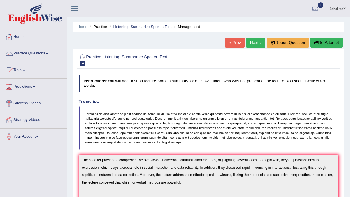
click at [183, 66] on div at bounding box center [209, 59] width 260 height 15
click at [156, 25] on link "Listening: Summarize Spoken Text" at bounding box center [142, 27] width 58 height 4
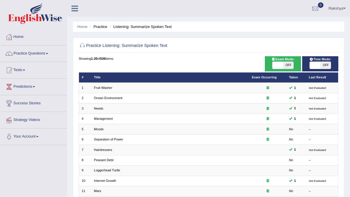
click at [238, 32] on div "Home Practice Listening: Summarize Spoken Text Practice Listening: Summarize Sp…" at bounding box center [208, 161] width 283 height 322
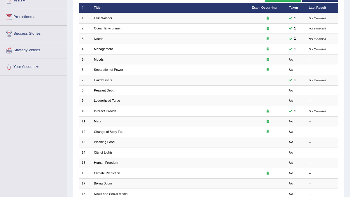
scroll to position [70, 0]
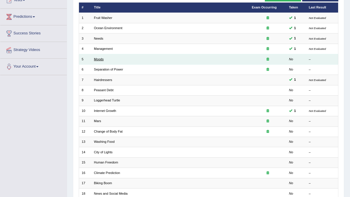
click at [99, 59] on link "Moods" at bounding box center [99, 59] width 10 height 4
